Goal: Task Accomplishment & Management: Manage account settings

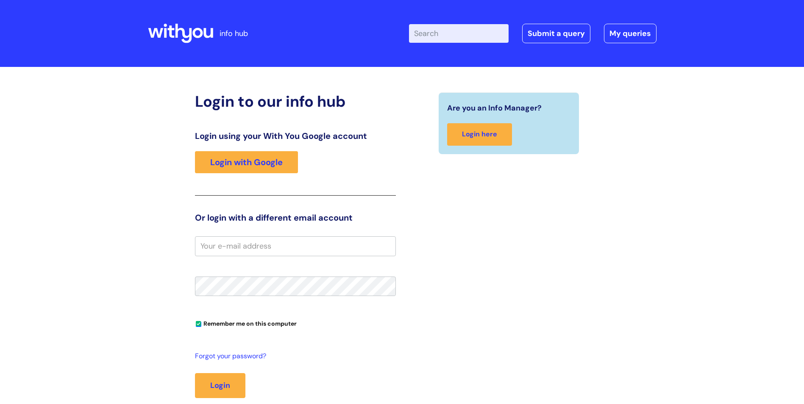
click at [326, 251] on input "email" at bounding box center [295, 245] width 201 height 19
type input "fran.acampora@wearewithyou.org.uk"
click at [195, 373] on button "Login" at bounding box center [220, 385] width 50 height 25
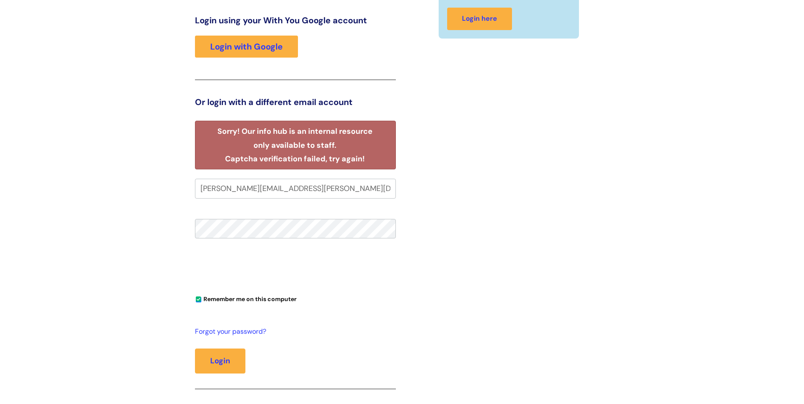
scroll to position [127, 0]
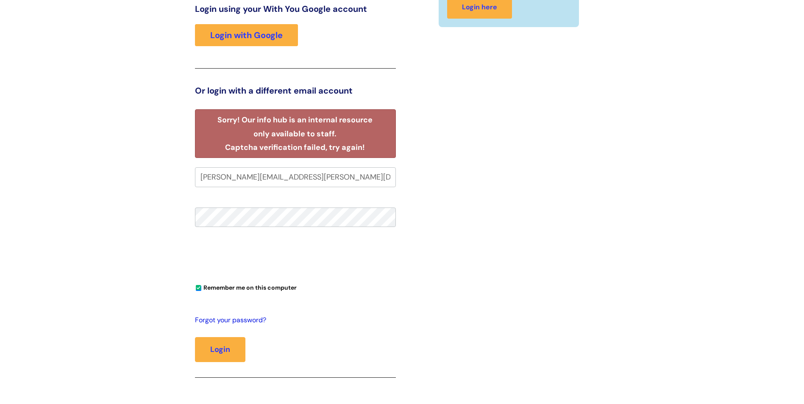
click at [228, 318] on link "Forgot your password?" at bounding box center [293, 320] width 197 height 12
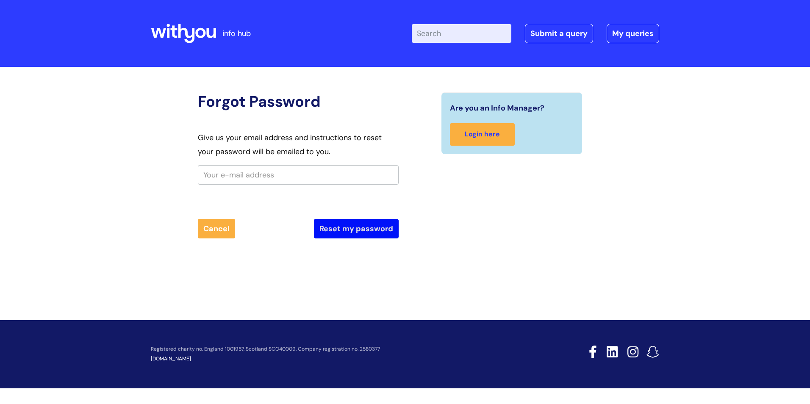
drag, startPoint x: 250, startPoint y: 173, endPoint x: 390, endPoint y: 225, distance: 148.8
click at [250, 173] on input "text" at bounding box center [298, 174] width 201 height 19
type input "[PERSON_NAME][EMAIL_ADDRESS][PERSON_NAME][DOMAIN_NAME]"
click at [339, 225] on button "Reset my password" at bounding box center [356, 228] width 85 height 19
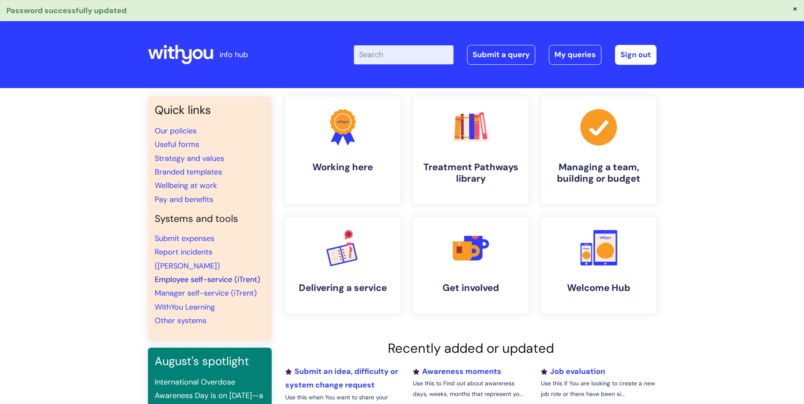
click at [197, 275] on link "Employee self-service (iTrent)" at bounding box center [208, 280] width 106 height 10
